Goal: Task Accomplishment & Management: Complete application form

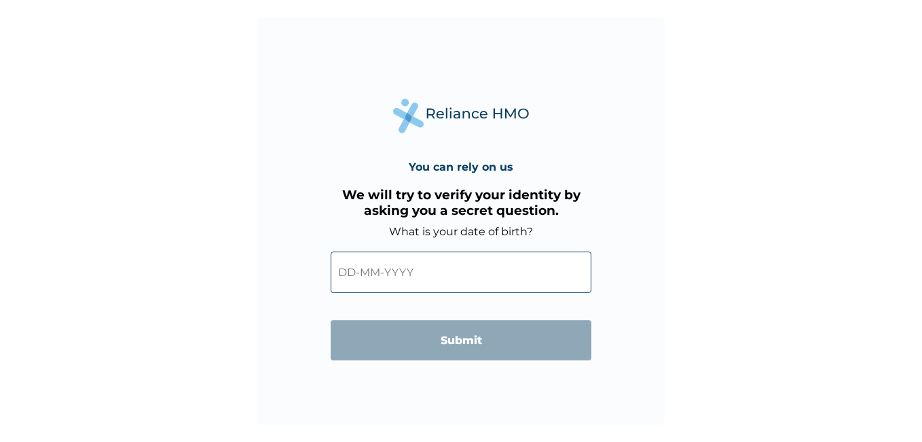
click at [439, 287] on input "text" at bounding box center [461, 271] width 261 height 41
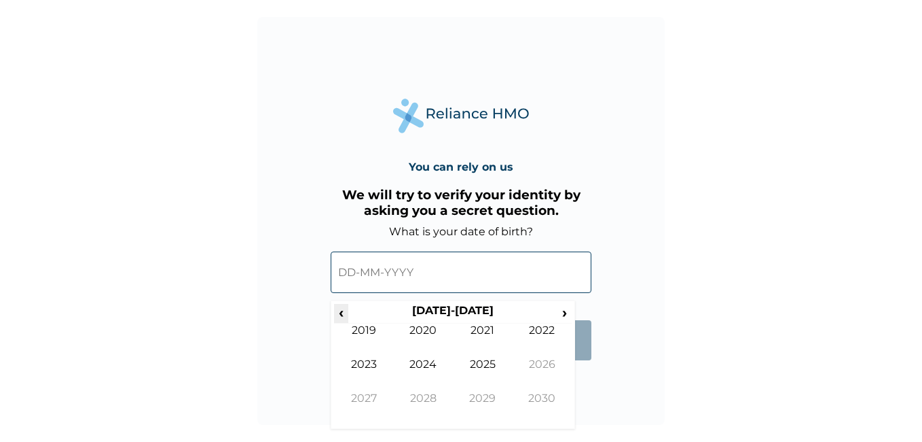
click at [342, 310] on span "‹" at bounding box center [341, 312] width 14 height 17
click at [346, 315] on span "‹" at bounding box center [341, 312] width 14 height 17
click at [539, 369] on td "1996" at bounding box center [543, 374] width 60 height 34
click at [433, 333] on td "Feb" at bounding box center [424, 340] width 60 height 34
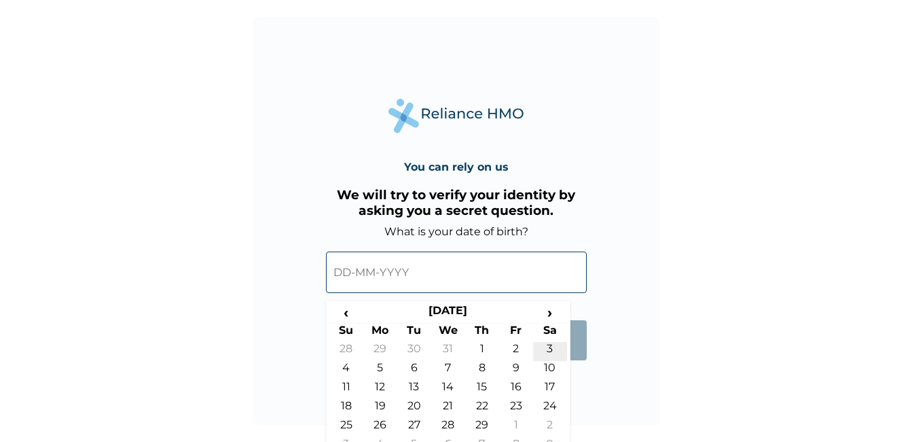
click at [541, 347] on td "3" at bounding box center [550, 351] width 34 height 19
type input "[DATE]"
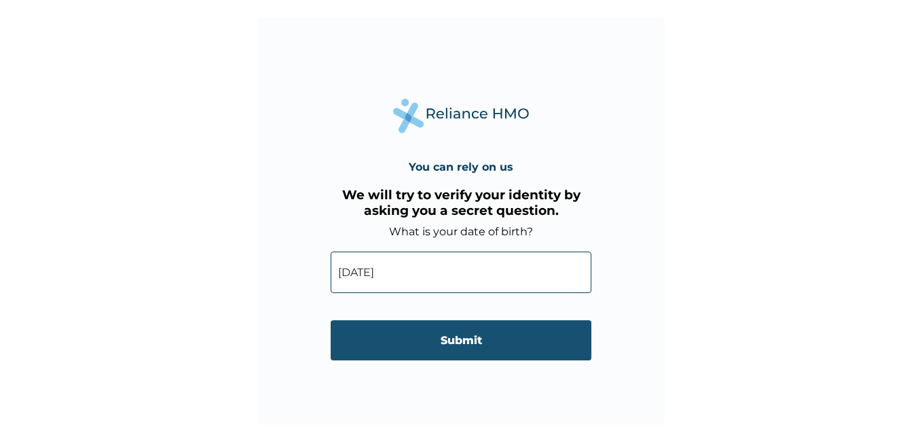
click at [425, 333] on input "Submit" at bounding box center [461, 340] width 261 height 40
